Goal: Download file/media

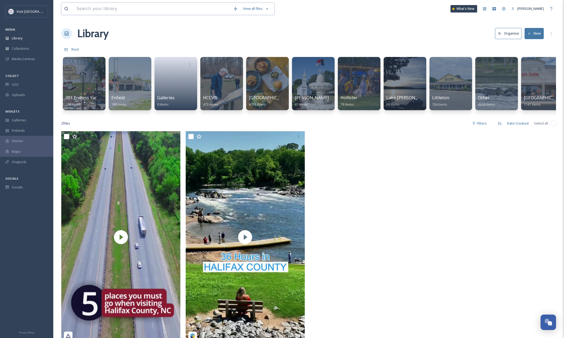
click at [117, 11] on input at bounding box center [152, 9] width 157 height 12
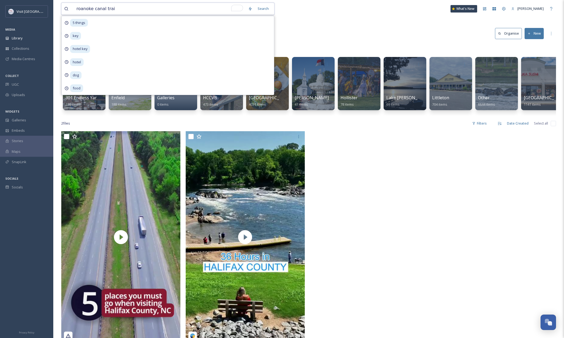
type input "roanoke canal trail"
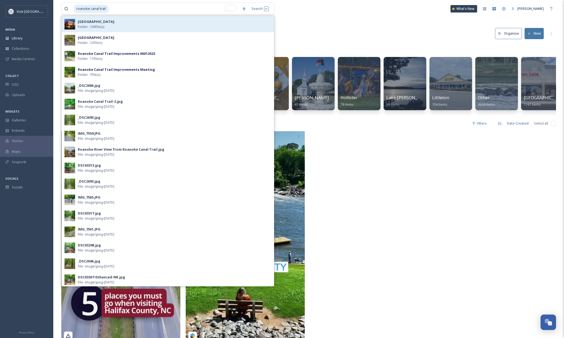
click at [114, 24] on span "[GEOGRAPHIC_DATA]" at bounding box center [96, 21] width 36 height 5
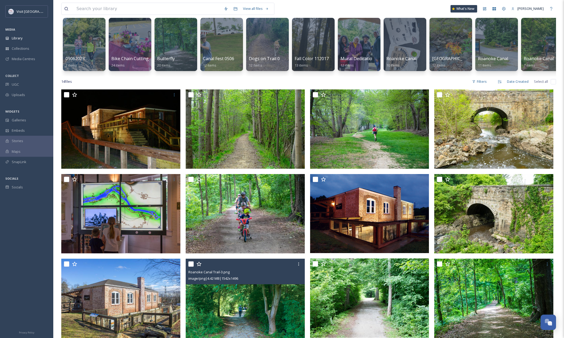
scroll to position [53, 0]
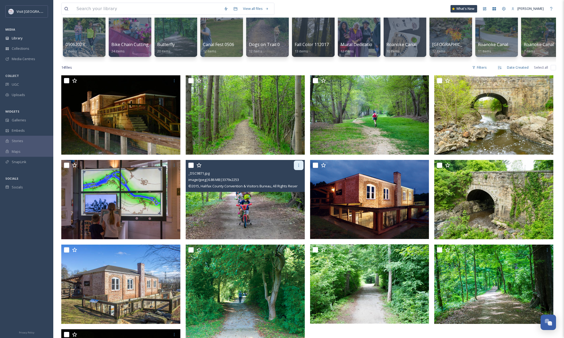
click at [297, 167] on icon at bounding box center [298, 165] width 4 height 4
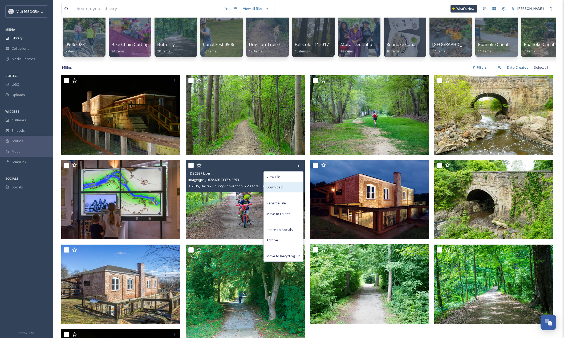
click at [292, 191] on div "Download" at bounding box center [283, 187] width 39 height 10
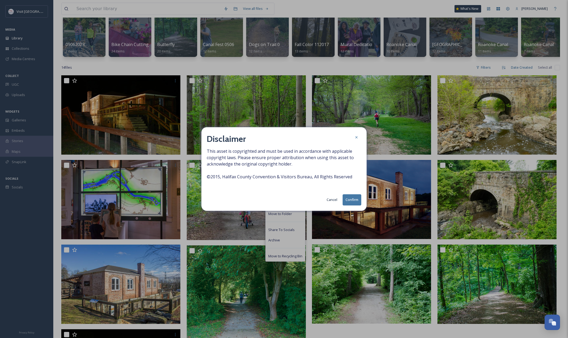
click at [350, 201] on button "Confirm" at bounding box center [351, 199] width 19 height 11
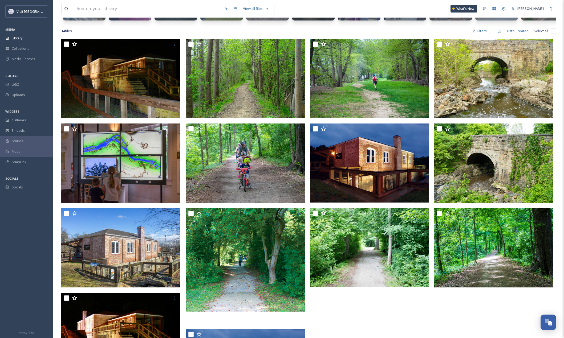
scroll to position [66, 0]
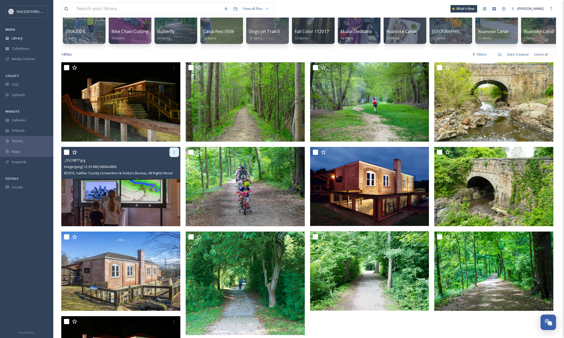
click at [173, 154] on icon at bounding box center [174, 152] width 4 height 4
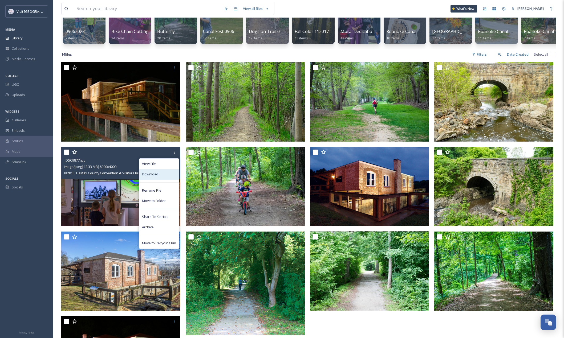
click at [164, 178] on div "Download" at bounding box center [158, 174] width 39 height 10
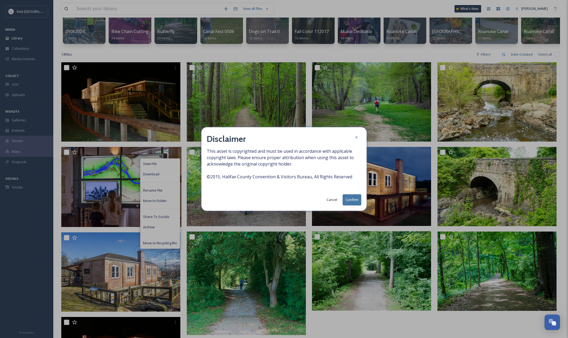
click at [352, 199] on button "Confirm" at bounding box center [351, 199] width 19 height 11
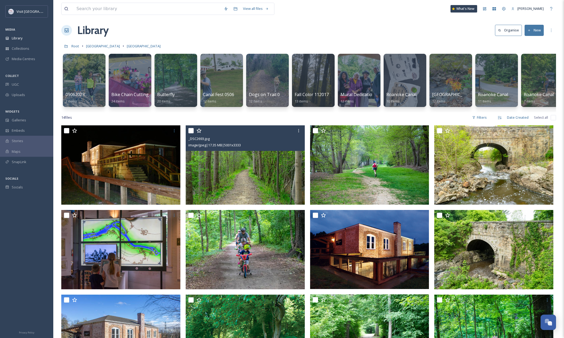
scroll to position [0, 0]
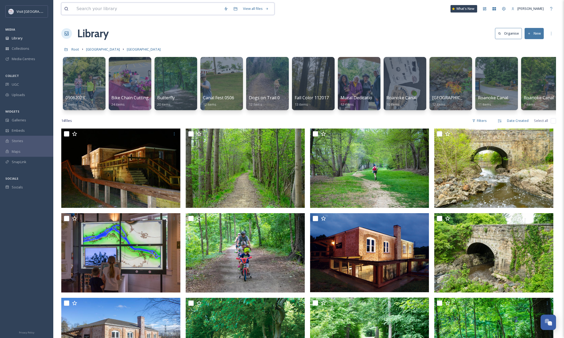
click at [117, 14] on input at bounding box center [147, 9] width 147 height 12
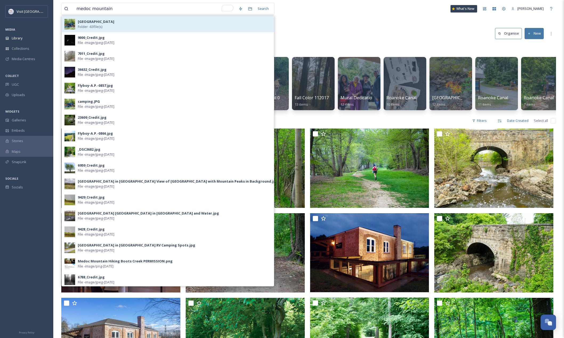
click at [117, 26] on div "[GEOGRAPHIC_DATA] Folder - 63 file(s)" at bounding box center [174, 24] width 193 height 10
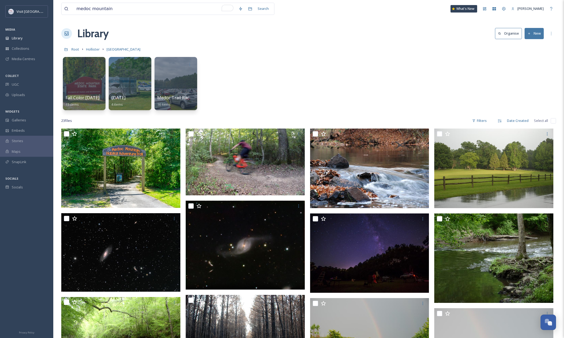
click at [89, 98] on span "Fall Color [DATE]" at bounding box center [82, 98] width 35 height 6
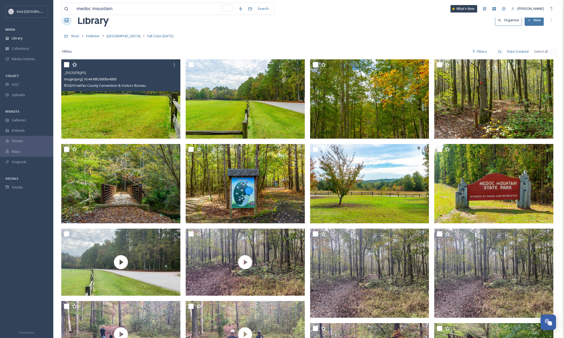
scroll to position [27, 0]
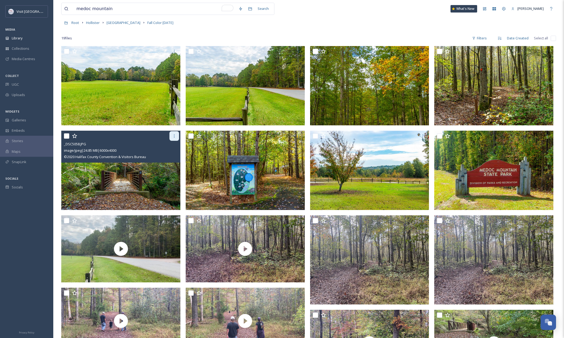
click at [176, 135] on icon at bounding box center [174, 136] width 4 height 4
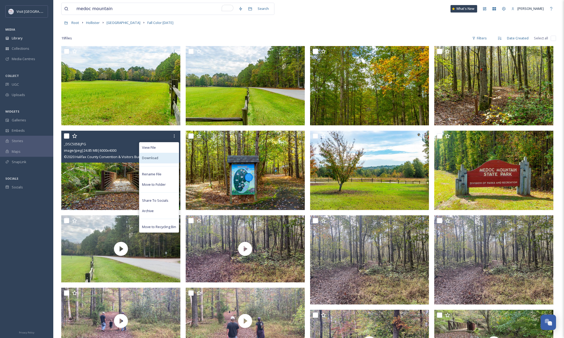
click at [164, 159] on div "Download" at bounding box center [158, 158] width 39 height 10
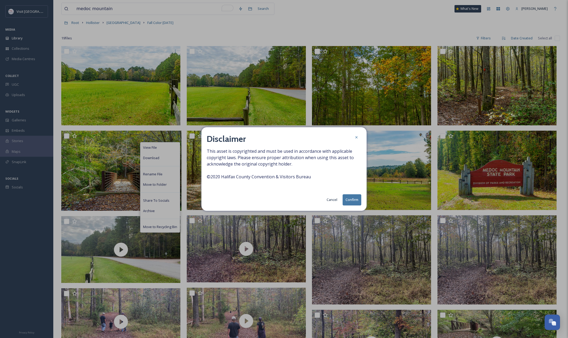
click at [353, 200] on button "Confirm" at bounding box center [351, 199] width 19 height 11
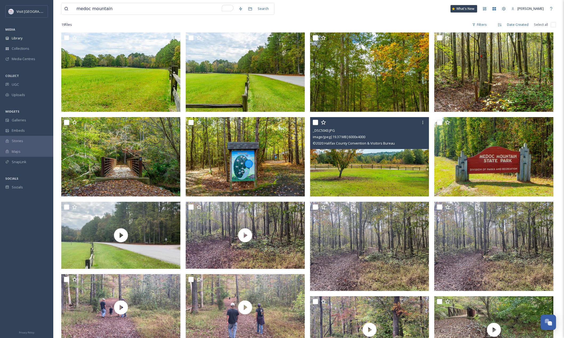
scroll to position [14, 0]
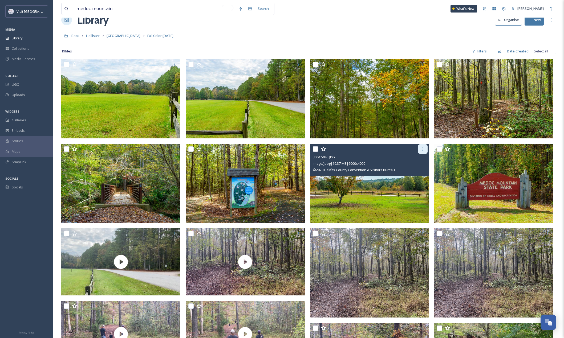
click at [423, 153] on div at bounding box center [423, 149] width 10 height 10
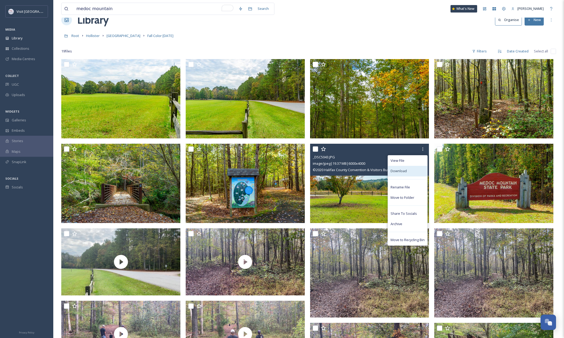
click at [416, 169] on div "Download" at bounding box center [407, 171] width 39 height 10
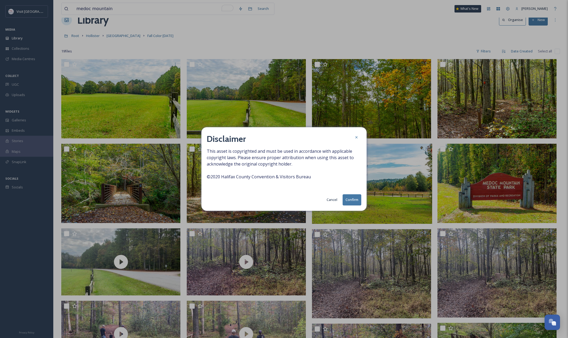
click at [355, 194] on button "Confirm" at bounding box center [351, 199] width 19 height 11
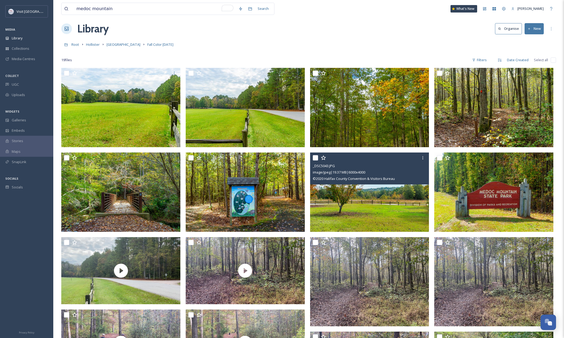
scroll to position [0, 0]
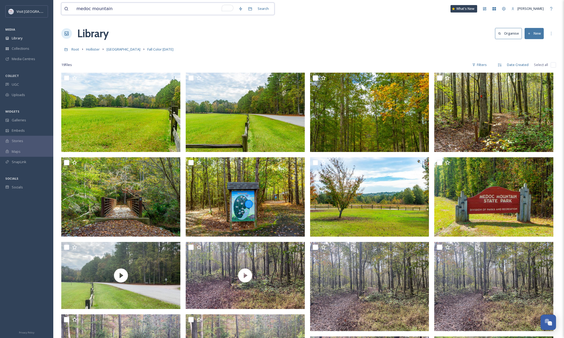
click at [105, 9] on input "medoc mountain" at bounding box center [155, 9] width 162 height 12
type input "roanoke river"
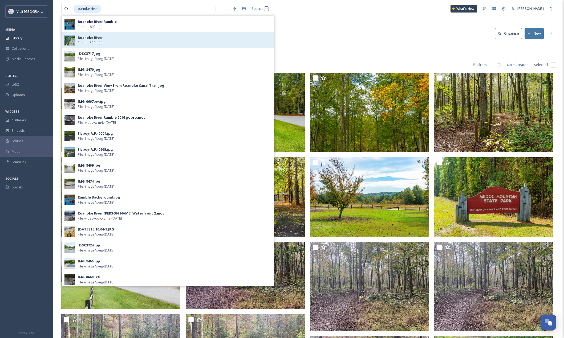
click at [104, 38] on div "Roanoke River Folder - 52 file(s)" at bounding box center [174, 40] width 193 height 10
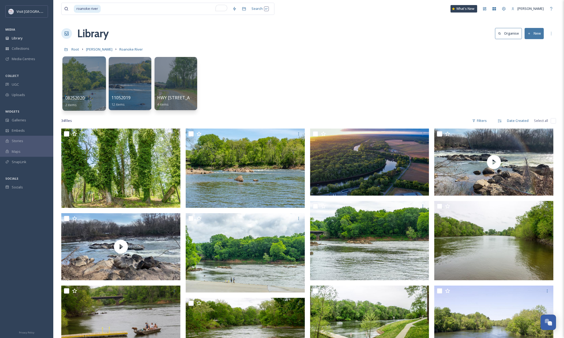
click at [93, 94] on div at bounding box center [83, 83] width 43 height 54
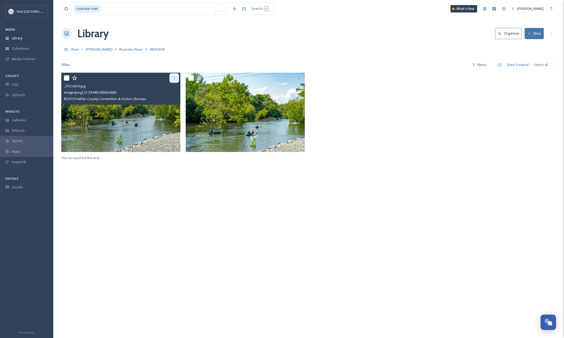
click at [173, 79] on icon at bounding box center [174, 78] width 4 height 4
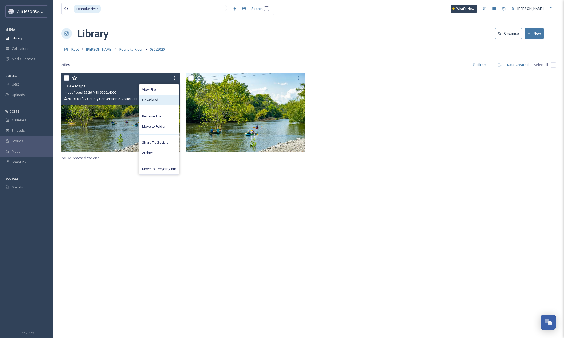
click at [166, 99] on div "Download" at bounding box center [158, 100] width 39 height 10
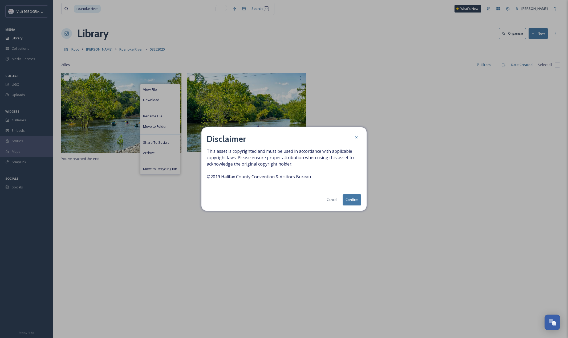
click at [354, 199] on button "Confirm" at bounding box center [351, 199] width 19 height 11
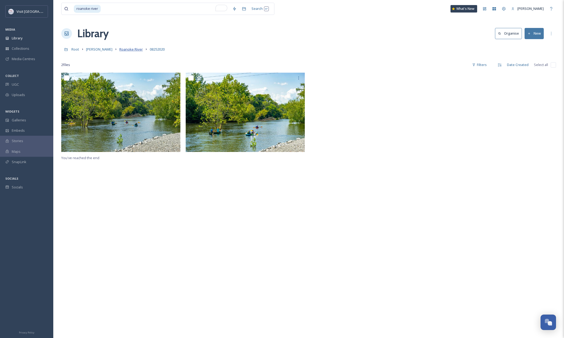
click at [119, 49] on span "Roanoke River" at bounding box center [130, 49] width 23 height 5
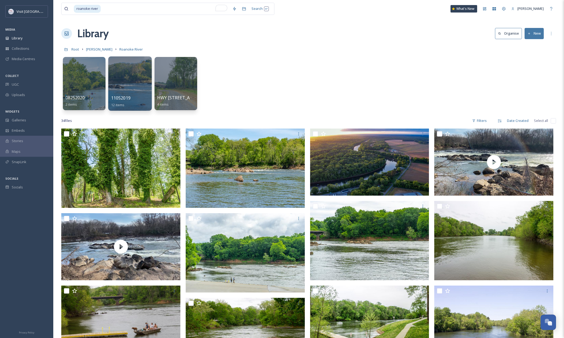
click at [142, 84] on div at bounding box center [129, 83] width 43 height 54
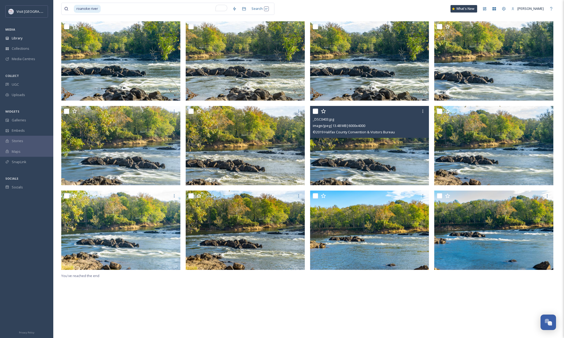
scroll to position [19, 0]
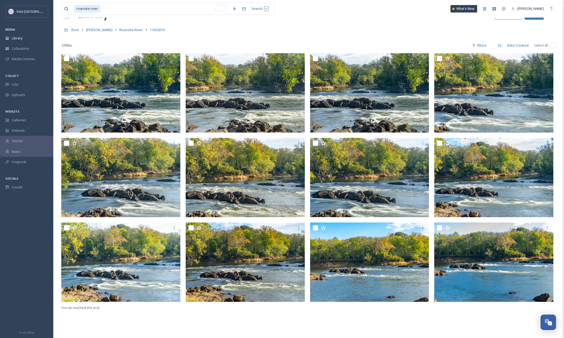
click at [395, 22] on div "roanoke river Search What's New [PERSON_NAME] Library Organise New [PERSON_NAME…" at bounding box center [308, 186] width 510 height 411
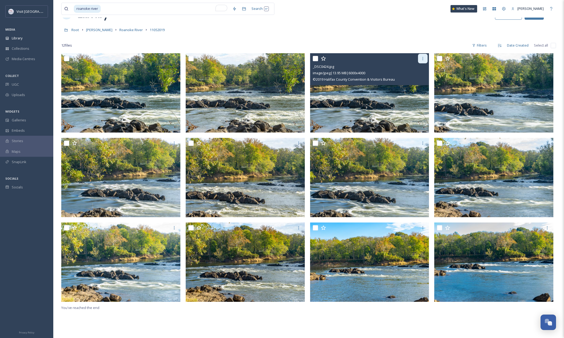
click at [423, 61] on div at bounding box center [423, 59] width 10 height 10
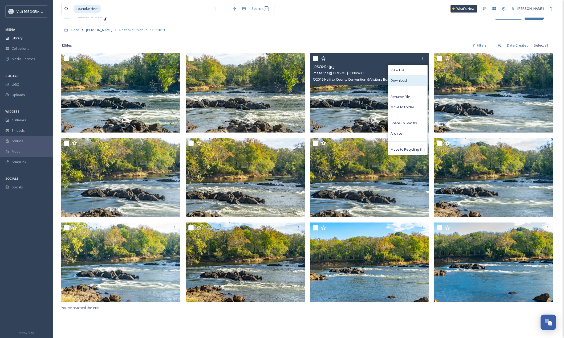
click at [414, 80] on div "Download" at bounding box center [407, 80] width 39 height 10
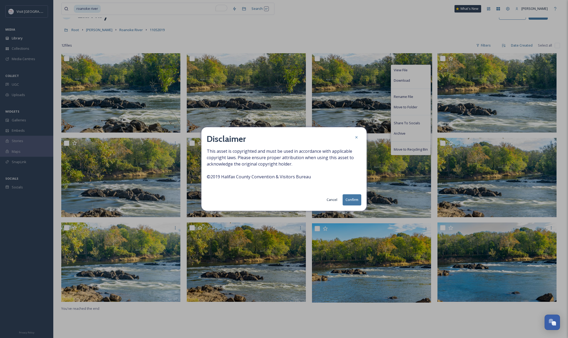
click at [354, 199] on button "Confirm" at bounding box center [351, 199] width 19 height 11
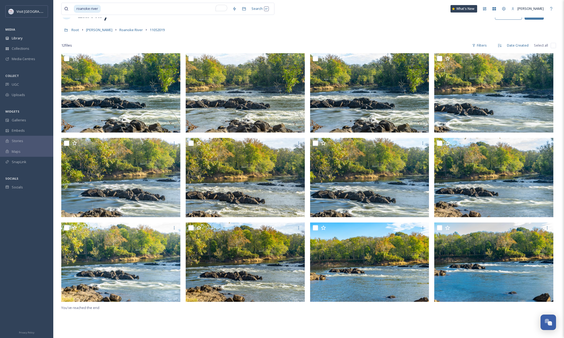
click at [249, 14] on div "roanoke river Search" at bounding box center [167, 9] width 213 height 12
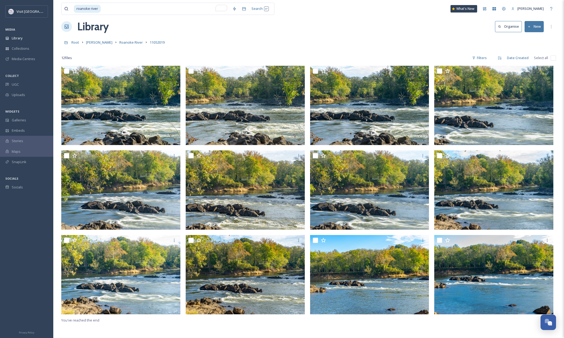
scroll to position [0, 0]
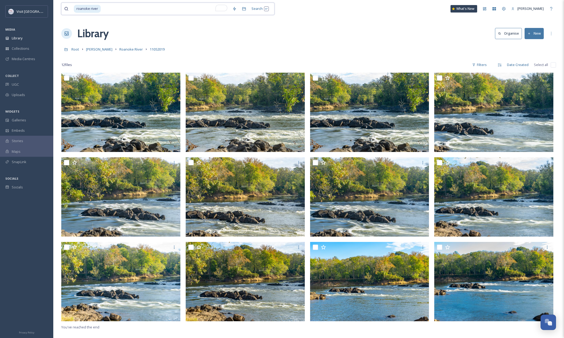
click at [113, 7] on input "To enrich screen reader interactions, please activate Accessibility in Grammarl…" at bounding box center [165, 9] width 128 height 12
drag, startPoint x: 107, startPoint y: 10, endPoint x: 44, endPoint y: 9, distance: 62.6
click at [44, 9] on div "Visit Halifax MEDIA Library Collections Media Centres COLLECT UGC Uploads WIDGE…" at bounding box center [282, 205] width 564 height 411
type input "r"
type input "[GEOGRAPHIC_DATA]"
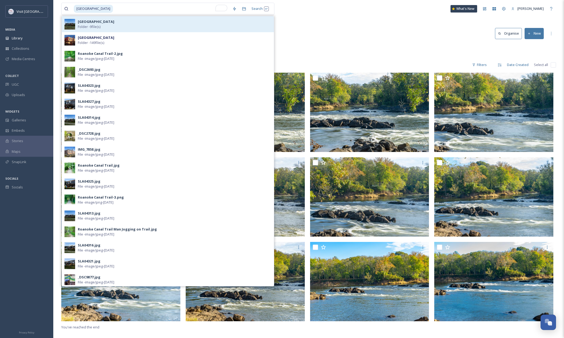
click at [122, 29] on div "[GEOGRAPHIC_DATA] Folder - 9 file(s)" at bounding box center [174, 24] width 193 height 10
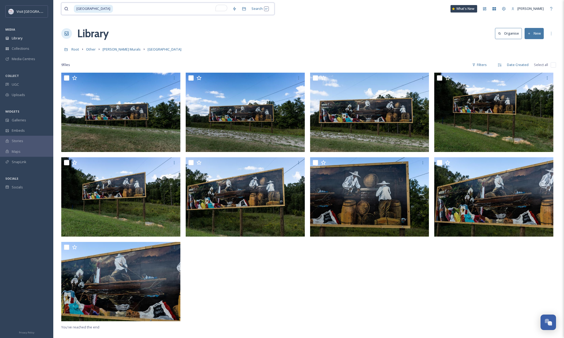
click at [128, 9] on input "To enrich screen reader interactions, please activate Accessibility in Grammarl…" at bounding box center [171, 9] width 116 height 12
drag, startPoint x: 125, startPoint y: 9, endPoint x: 68, endPoint y: 6, distance: 57.3
click at [68, 6] on div "[GEOGRAPHIC_DATA]" at bounding box center [146, 9] width 165 height 12
click at [127, 7] on input "To enrich screen reader interactions, please activate Accessibility in Grammarl…" at bounding box center [171, 9] width 116 height 12
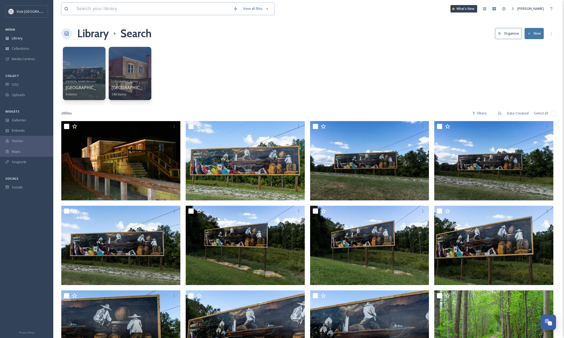
click at [106, 8] on input at bounding box center [152, 9] width 157 height 12
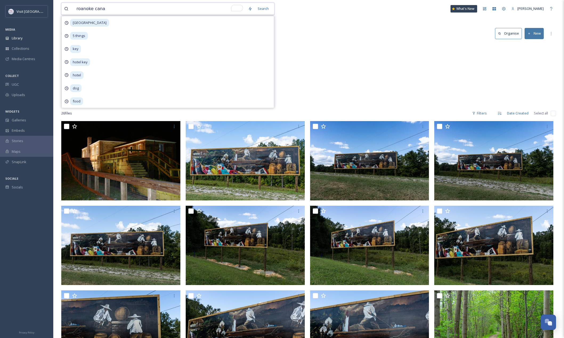
type input "roanoke canal"
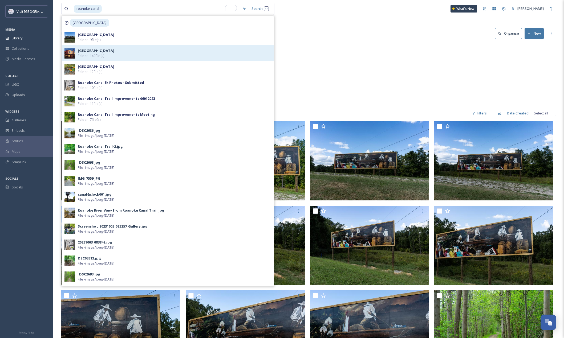
click at [114, 51] on strong "[GEOGRAPHIC_DATA]" at bounding box center [96, 50] width 36 height 5
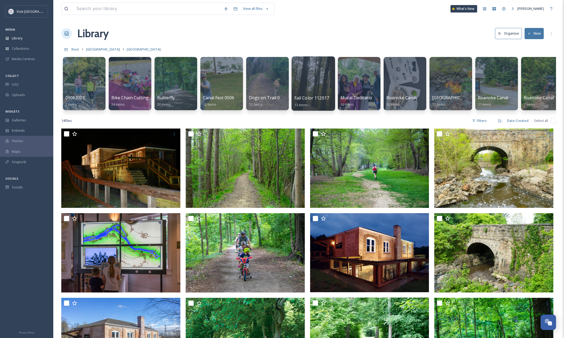
click at [314, 95] on div at bounding box center [312, 83] width 43 height 54
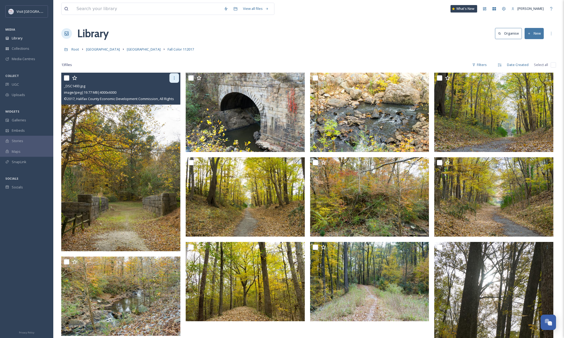
click at [173, 81] on div at bounding box center [174, 78] width 10 height 10
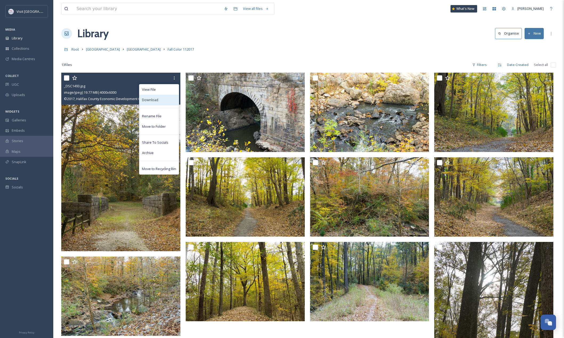
click at [168, 99] on div "Download" at bounding box center [158, 100] width 39 height 10
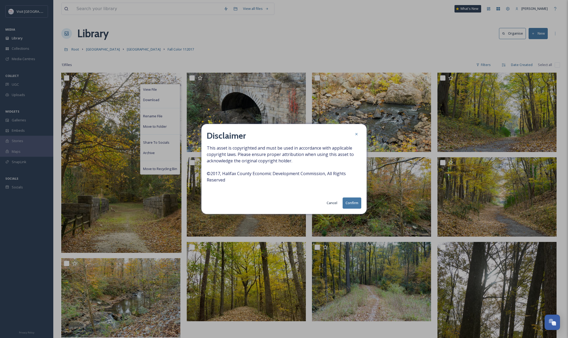
click at [355, 199] on button "Confirm" at bounding box center [351, 203] width 19 height 11
